Goal: Task Accomplishment & Management: Manage account settings

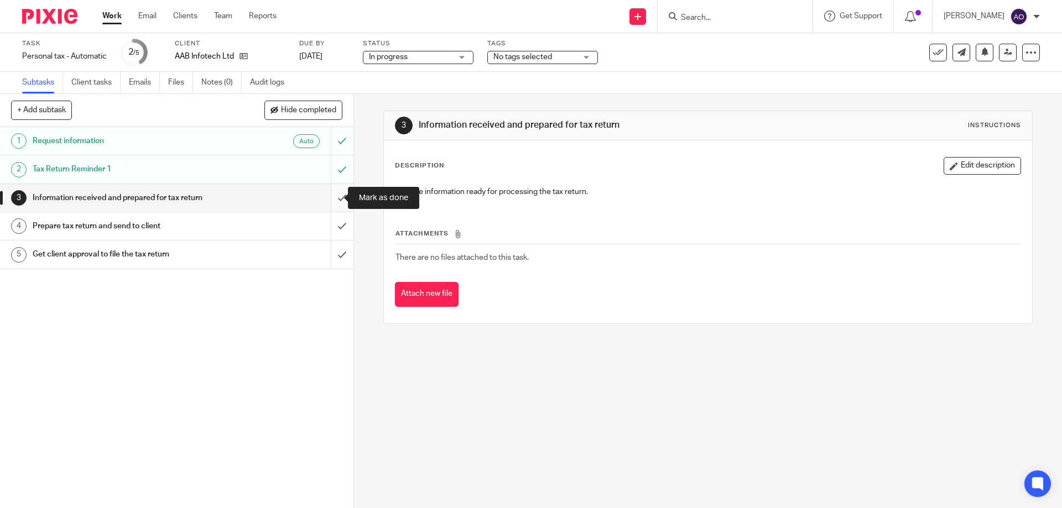
click at [329, 198] on input "submit" at bounding box center [177, 198] width 354 height 28
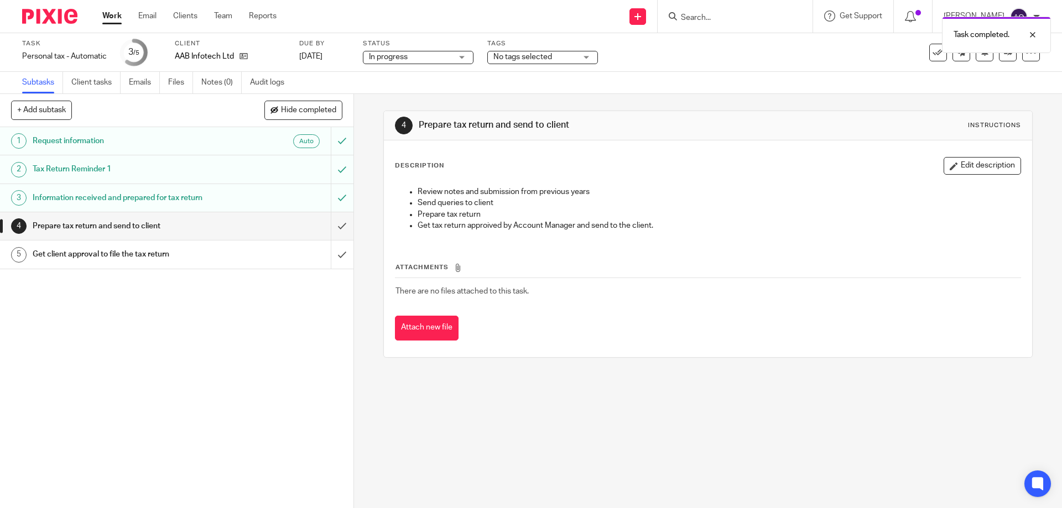
drag, startPoint x: 589, startPoint y: 58, endPoint x: 587, endPoint y: 86, distance: 28.3
click at [587, 86] on div "Task Personal tax - Automatic Save Personal tax - Automatic 3 /5 Client AAB Inf…" at bounding box center [531, 63] width 1062 height 61
click at [587, 55] on div "No tags selected" at bounding box center [542, 57] width 111 height 13
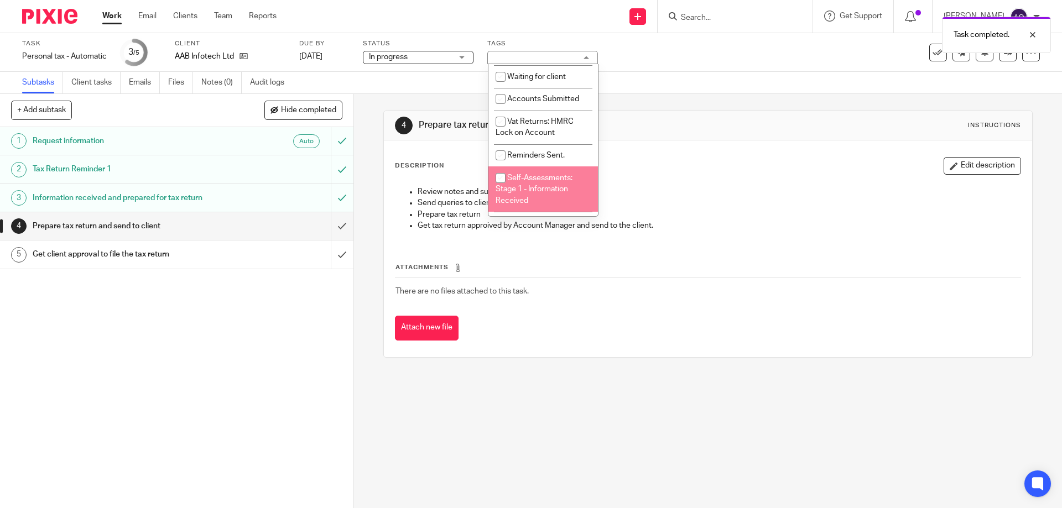
scroll to position [221, 0]
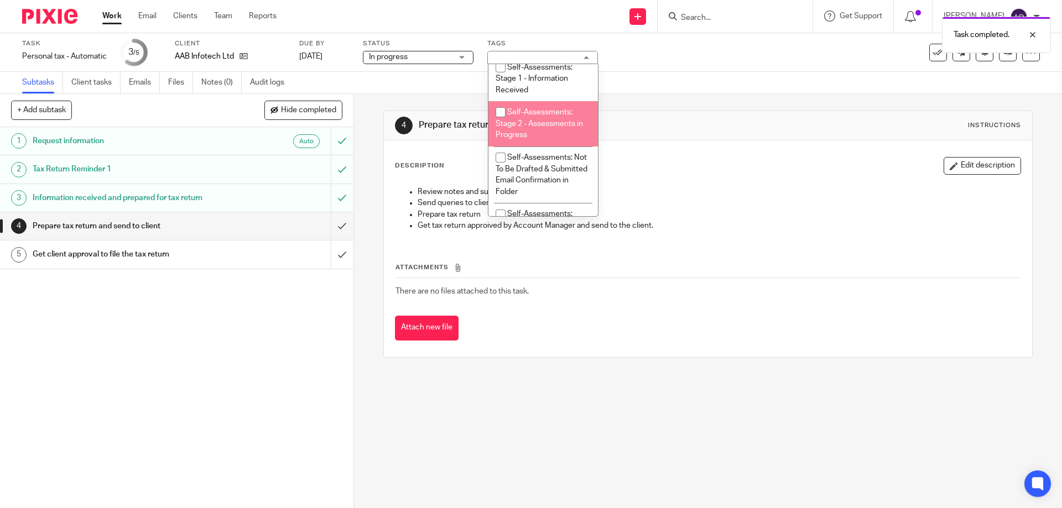
click at [501, 110] on input "checkbox" at bounding box center [500, 112] width 21 height 21
checkbox input "true"
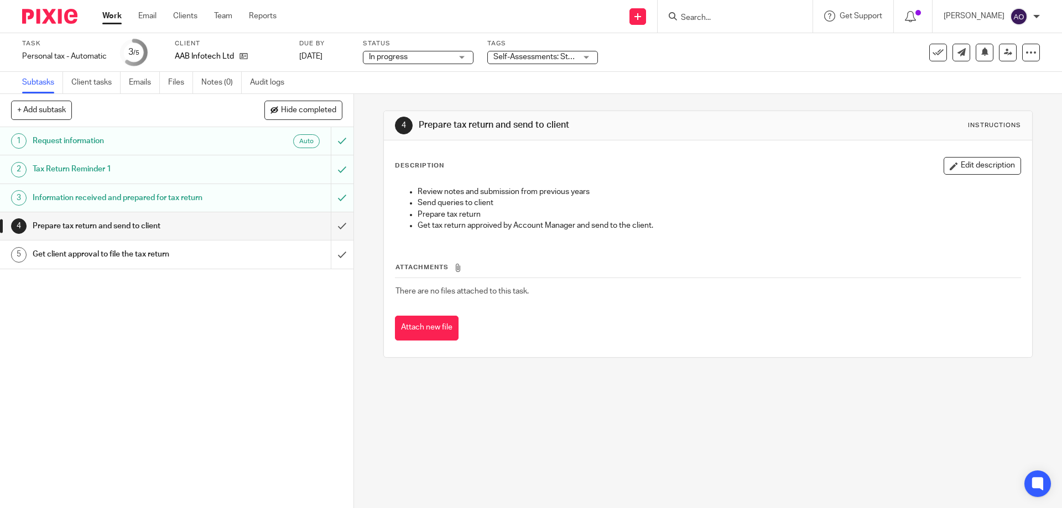
drag, startPoint x: 277, startPoint y: 342, endPoint x: 477, endPoint y: 199, distance: 246.6
click at [277, 341] on div "1 Request information Auto 2 Tax Return Reminder 1 3 Information received and p…" at bounding box center [177, 317] width 354 height 381
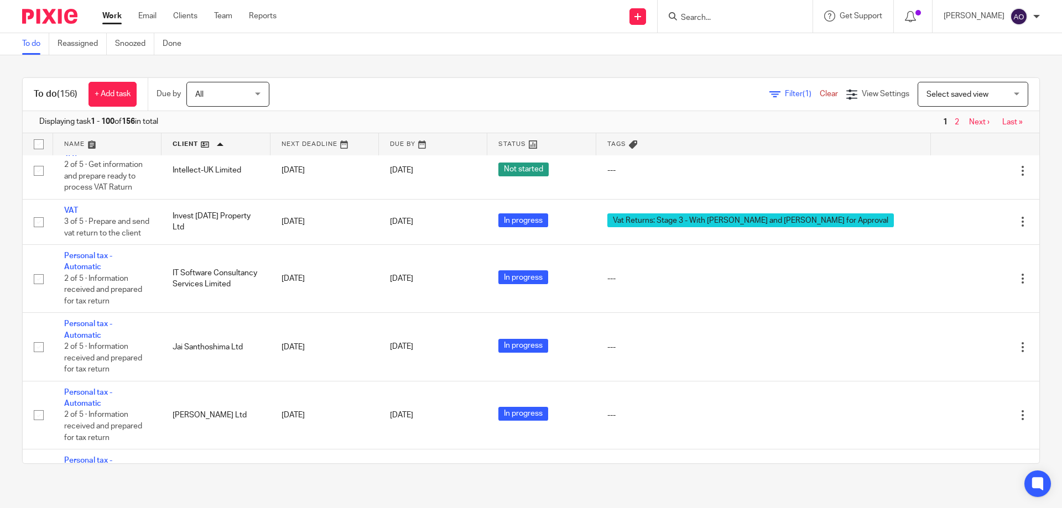
scroll to position [4648, 0]
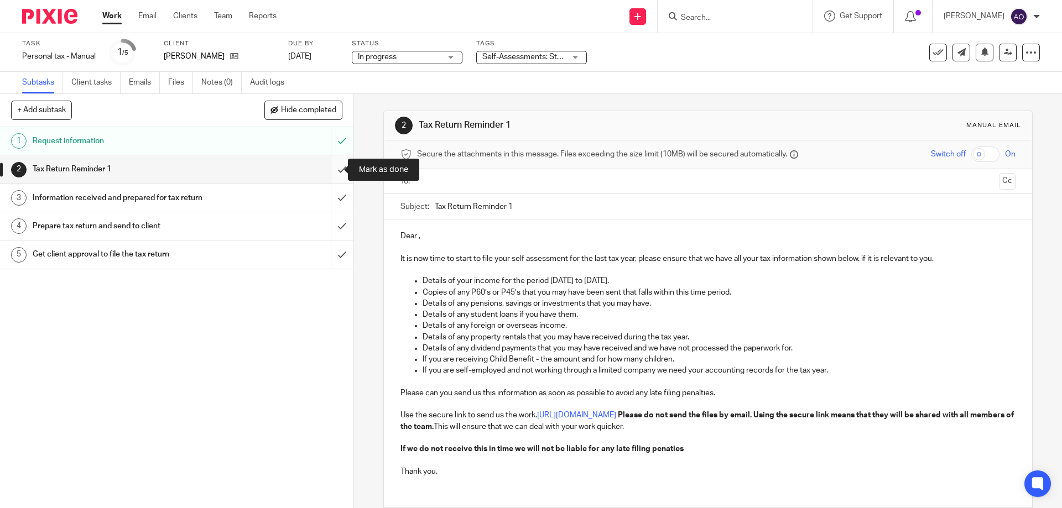
click at [327, 173] on input "submit" at bounding box center [177, 169] width 354 height 28
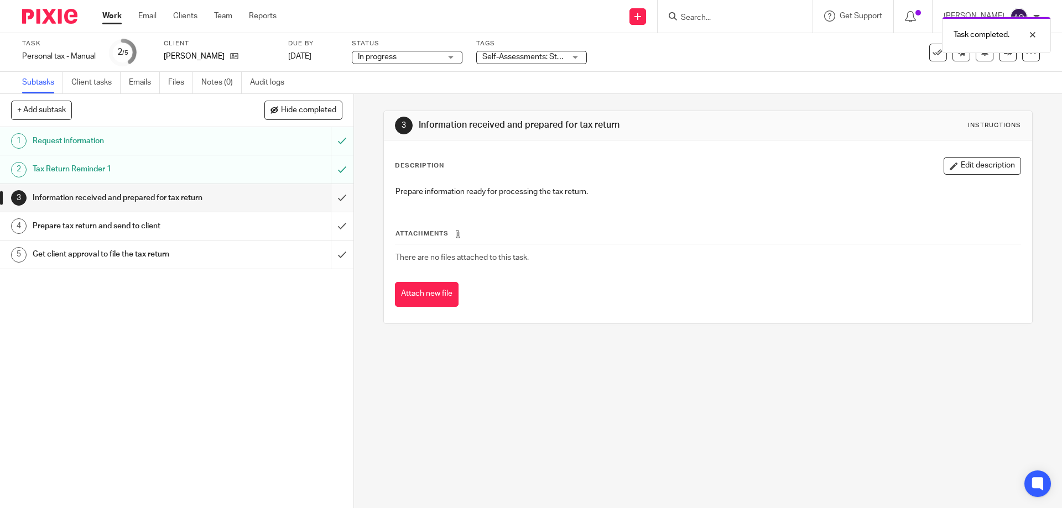
click at [327, 200] on input "submit" at bounding box center [177, 198] width 354 height 28
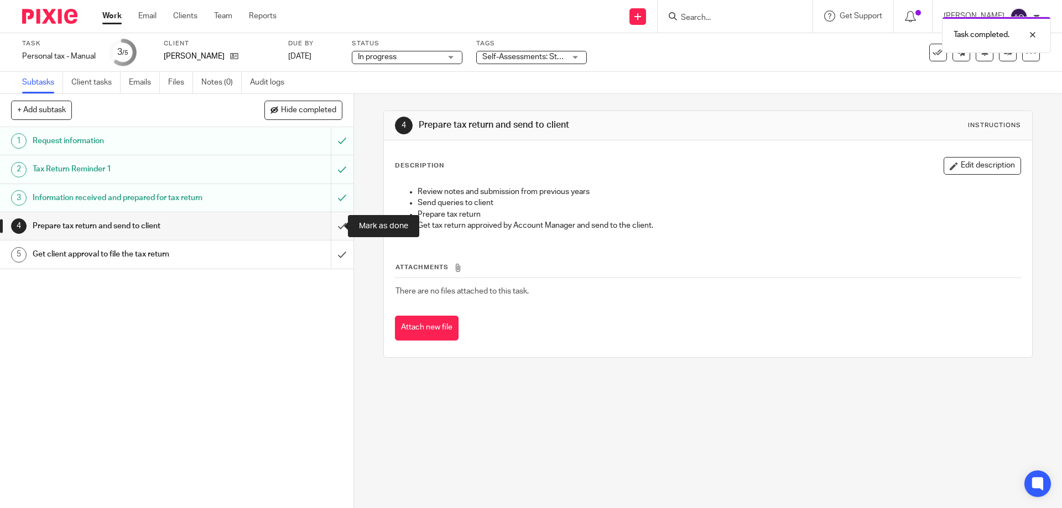
click at [329, 224] on input "submit" at bounding box center [177, 226] width 354 height 28
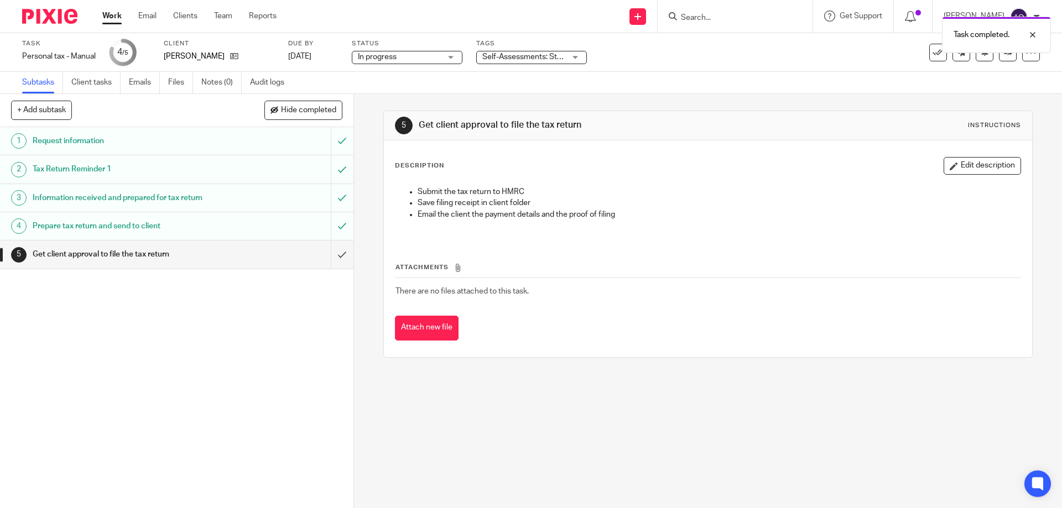
click at [577, 55] on div "Self-Assessments: Stage 2 - Assessments in Progress + 1" at bounding box center [531, 57] width 111 height 13
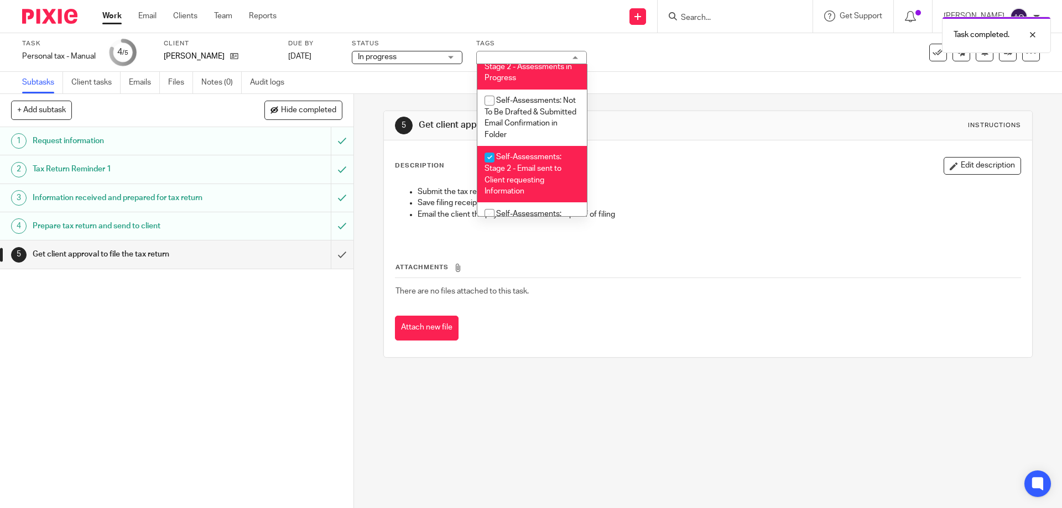
scroll to position [251, 0]
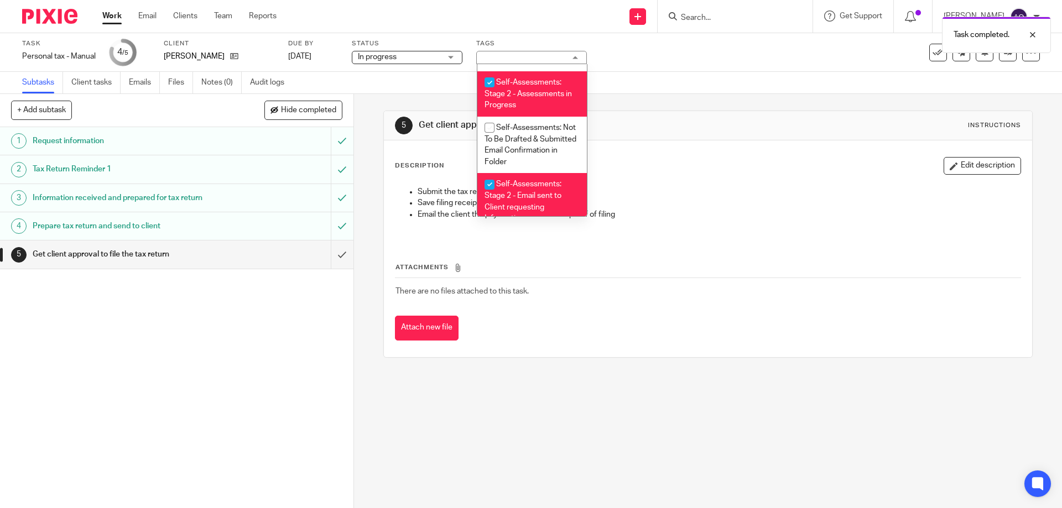
click at [489, 82] on input "checkbox" at bounding box center [489, 82] width 21 height 21
checkbox input "false"
click at [485, 183] on input "checkbox" at bounding box center [489, 184] width 21 height 21
checkbox input "false"
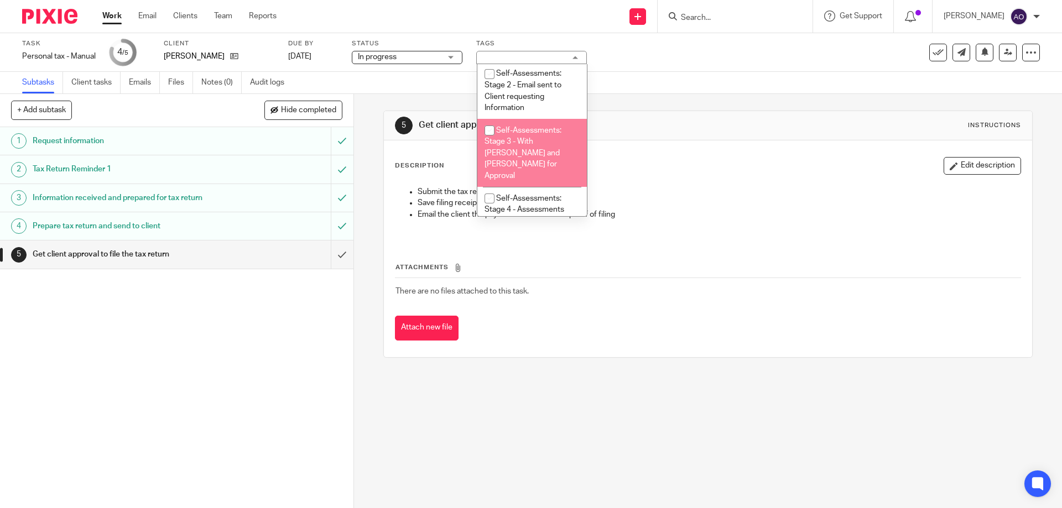
scroll to position [417, 0]
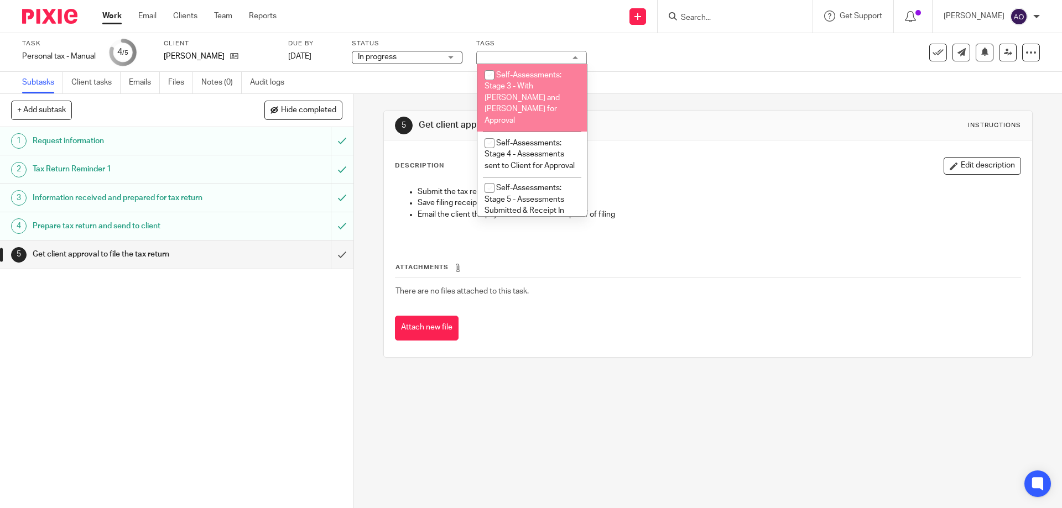
click at [487, 75] on input "checkbox" at bounding box center [489, 75] width 21 height 21
checkbox input "true"
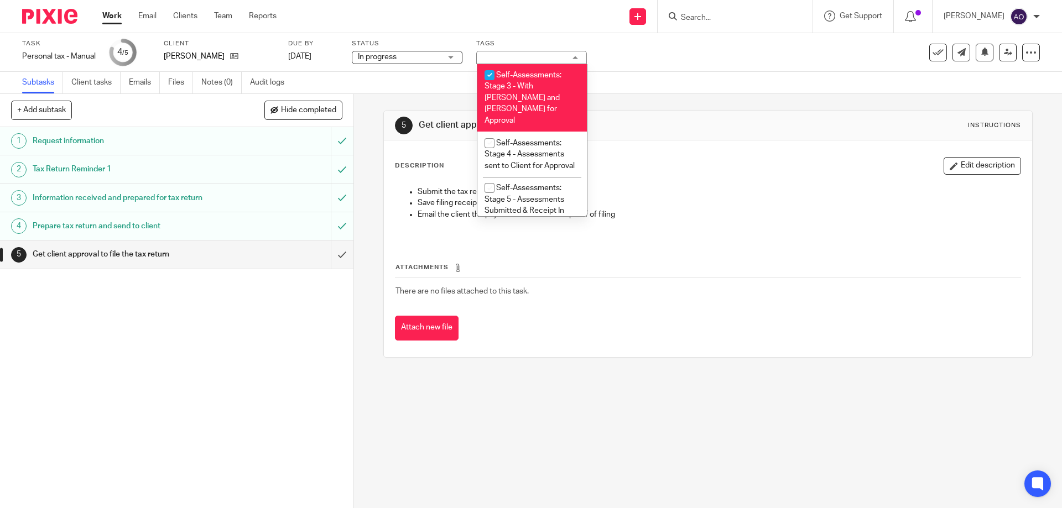
click at [287, 334] on div "1 Request information 2 Tax Return Reminder 1 3 Information received and prepar…" at bounding box center [177, 317] width 354 height 381
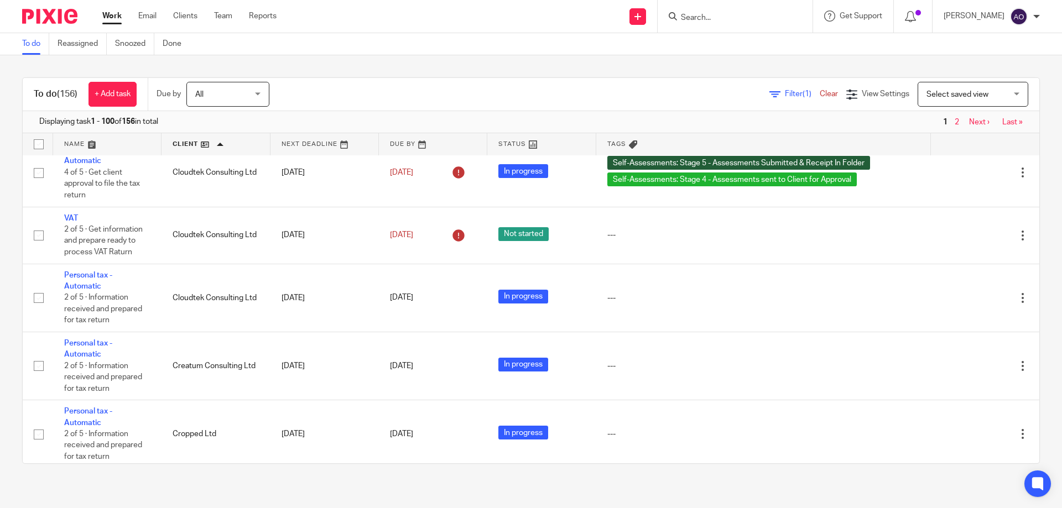
scroll to position [1881, 0]
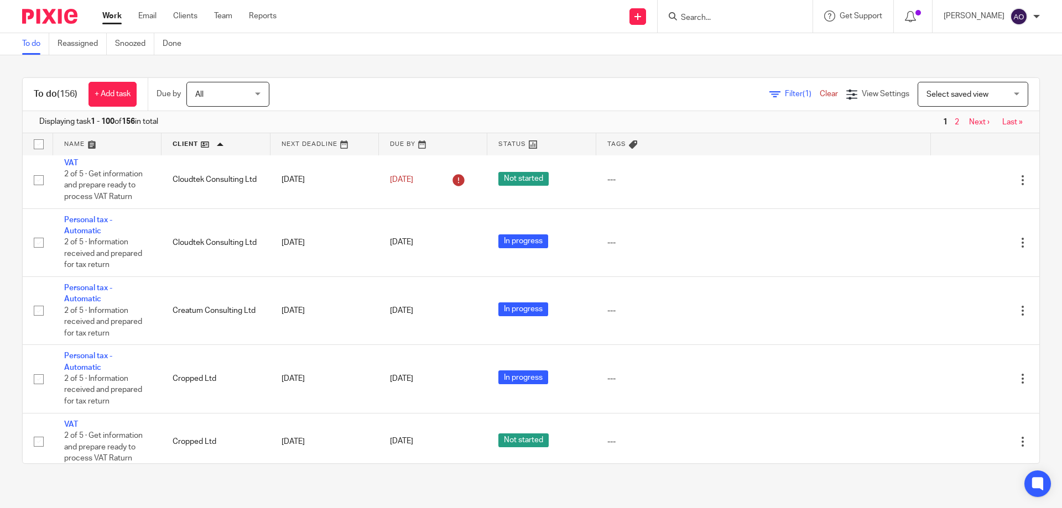
click at [785, 92] on span "Filter (1)" at bounding box center [802, 94] width 35 height 8
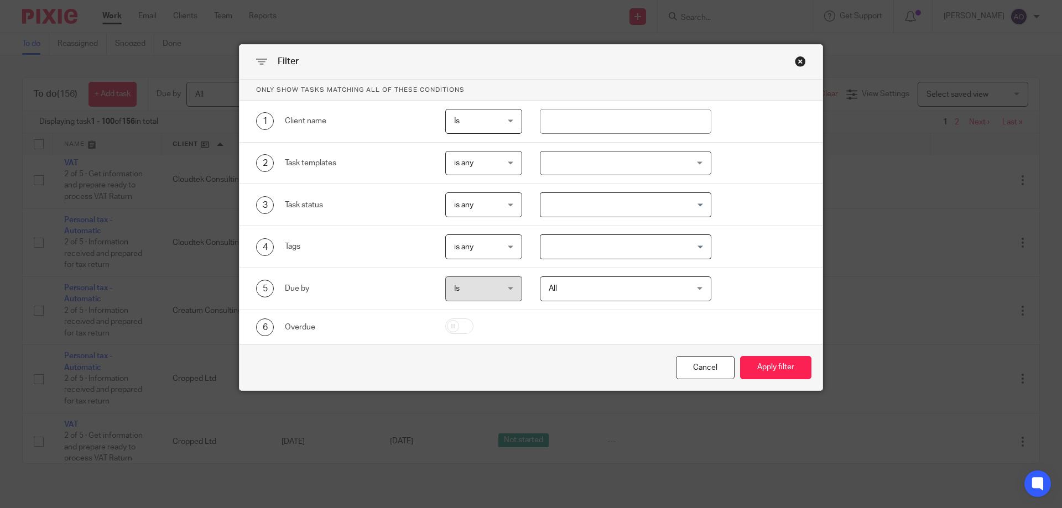
click at [698, 158] on div at bounding box center [626, 163] width 172 height 25
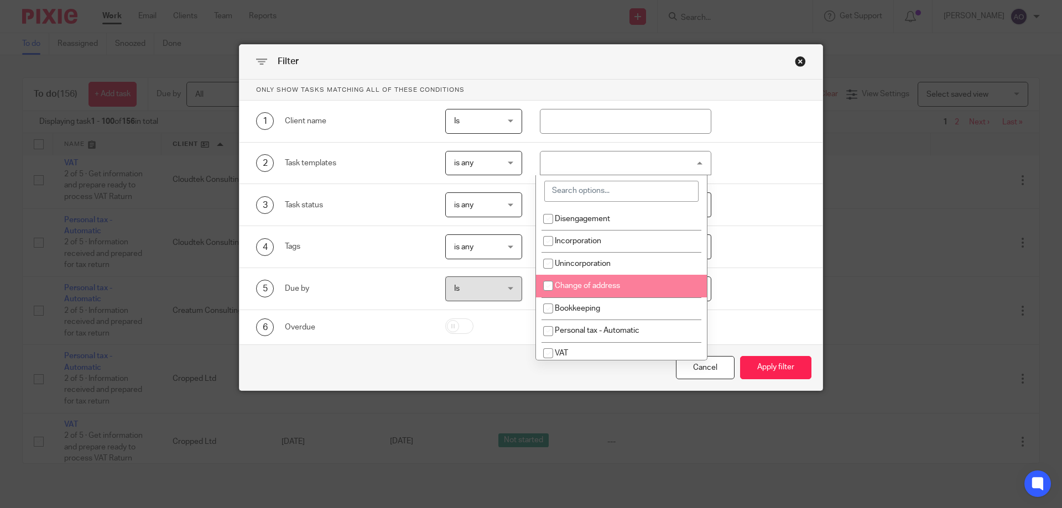
scroll to position [55, 0]
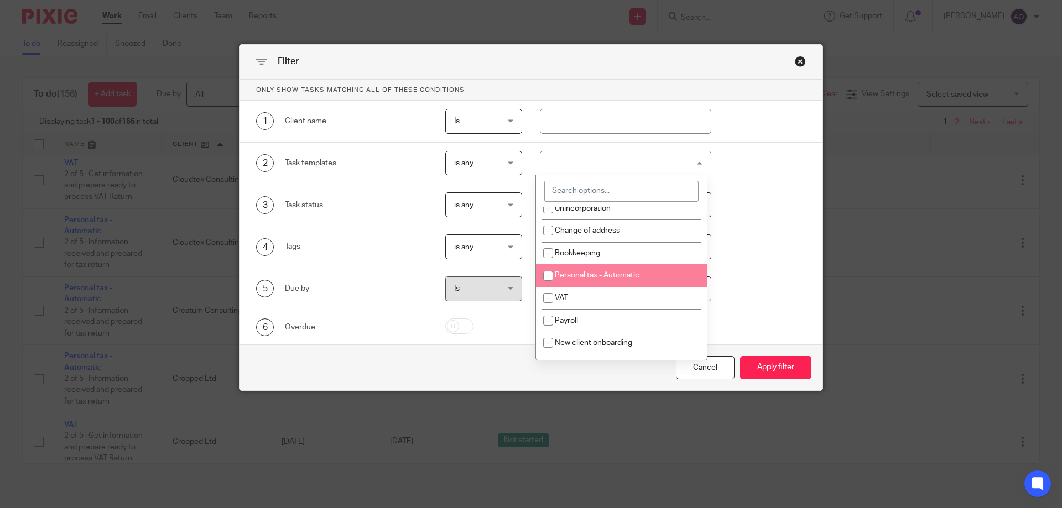
click at [582, 270] on li "Personal tax - Automatic" at bounding box center [621, 275] width 171 height 23
checkbox input "true"
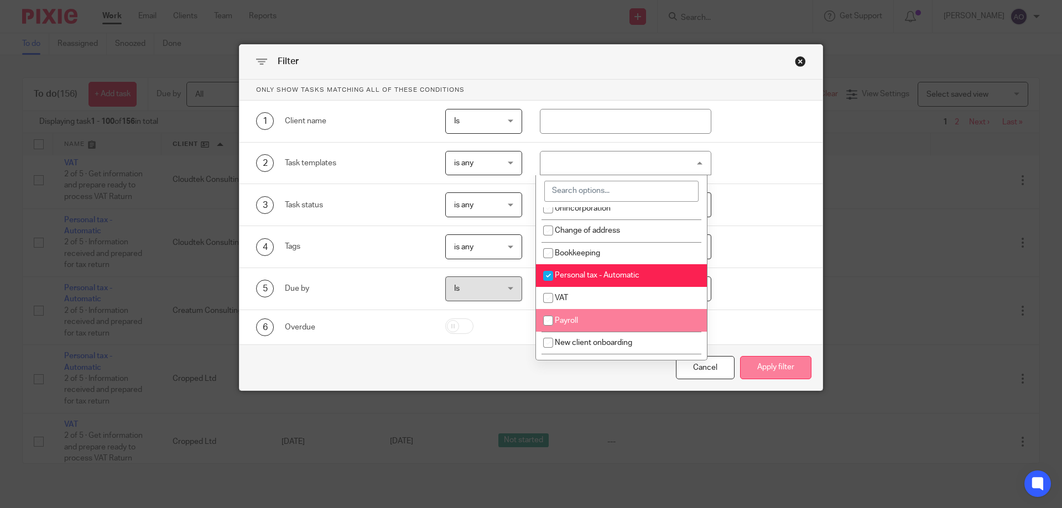
click at [779, 370] on button "Apply filter" at bounding box center [775, 368] width 71 height 24
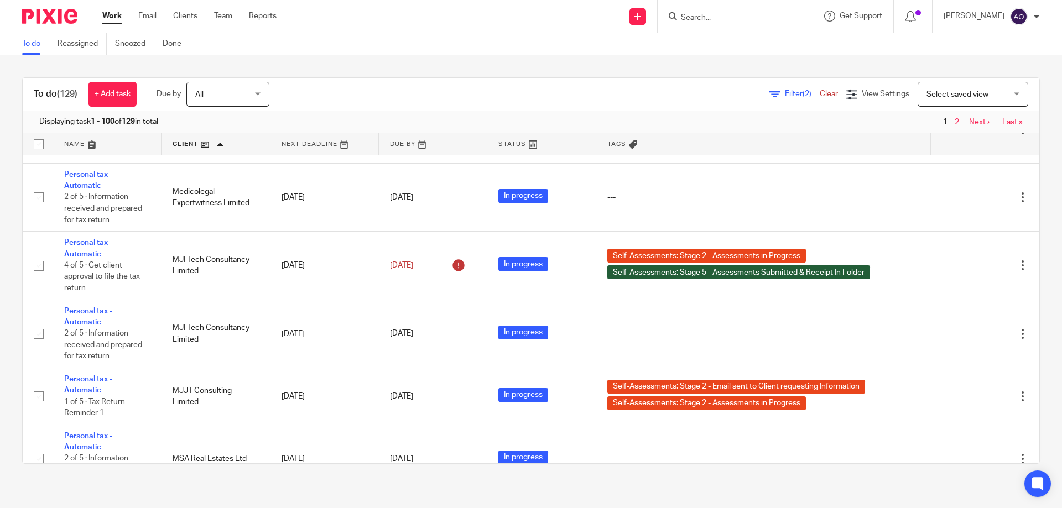
scroll to position [4814, 0]
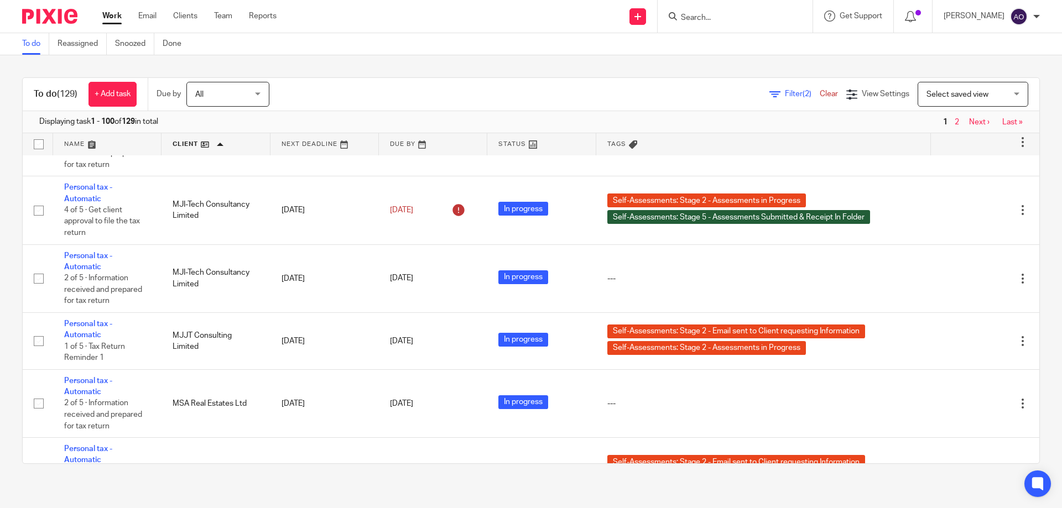
click at [785, 91] on span "Filter (2)" at bounding box center [802, 94] width 35 height 8
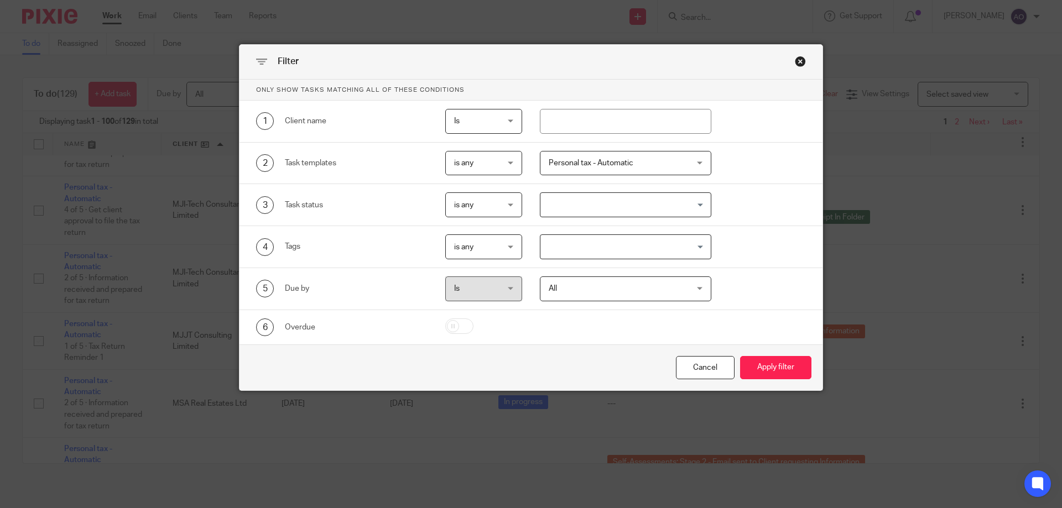
click at [696, 159] on div "Personal tax - Automatic" at bounding box center [626, 163] width 172 height 25
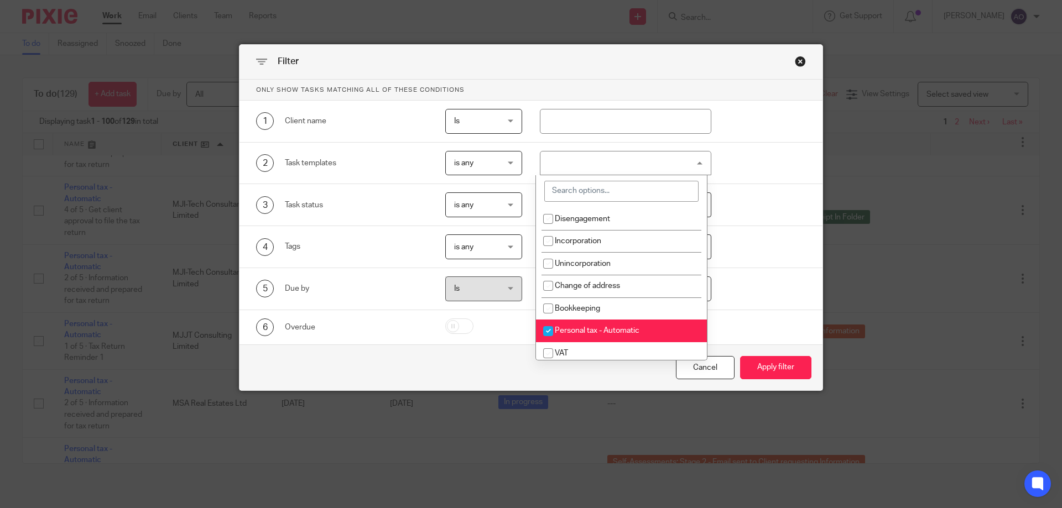
click at [546, 328] on input "checkbox" at bounding box center [548, 331] width 21 height 21
checkbox input "false"
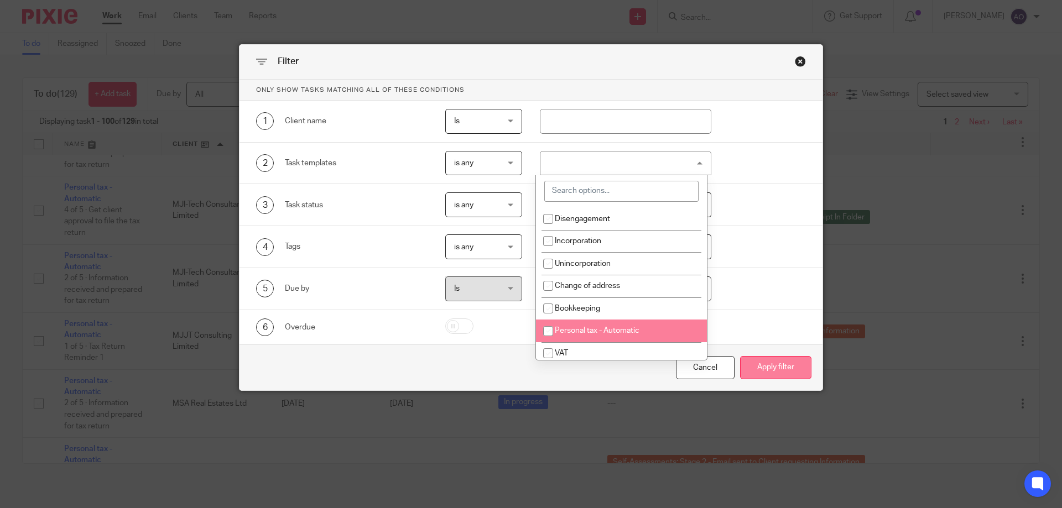
click at [761, 362] on button "Apply filter" at bounding box center [775, 368] width 71 height 24
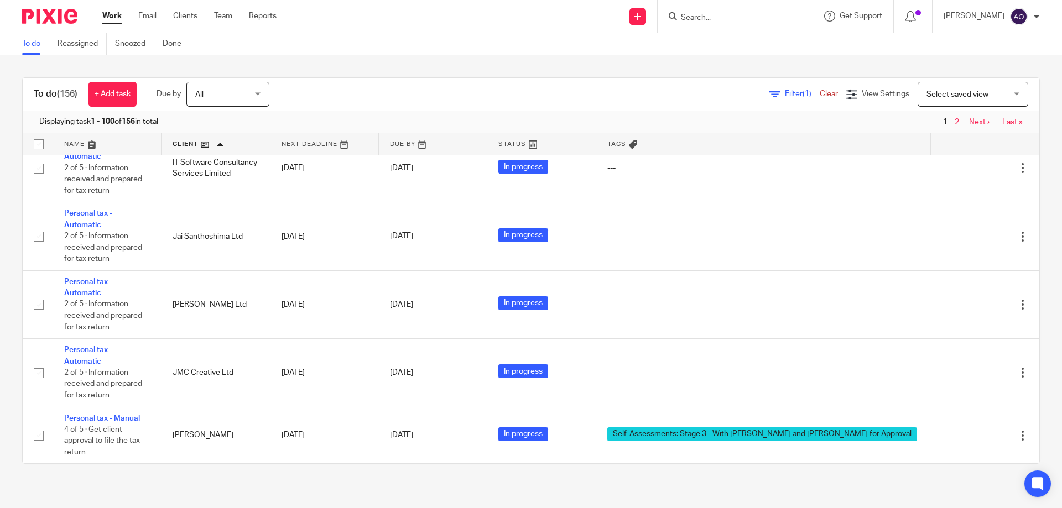
scroll to position [4592, 0]
